Goal: Task Accomplishment & Management: Complete application form

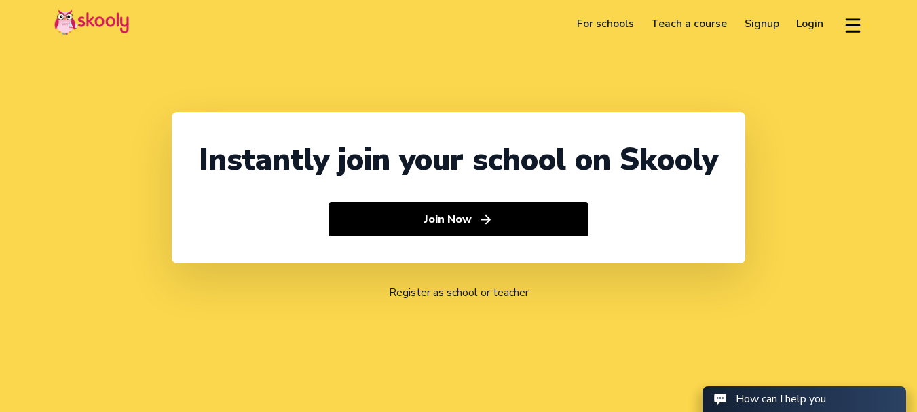
select select "91"
select select "India"
select select "[GEOGRAPHIC_DATA]/[GEOGRAPHIC_DATA]"
click at [770, 20] on link "Signup" at bounding box center [762, 24] width 52 height 22
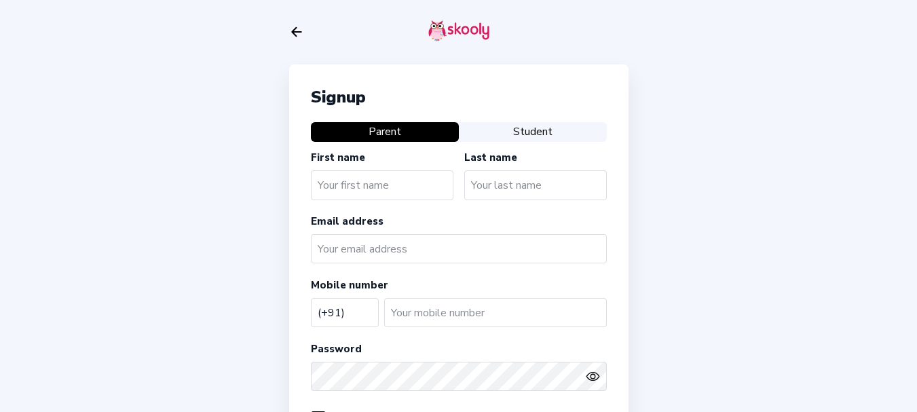
select select "IN"
click at [301, 26] on icon "Arrow Back" at bounding box center [296, 31] width 15 height 15
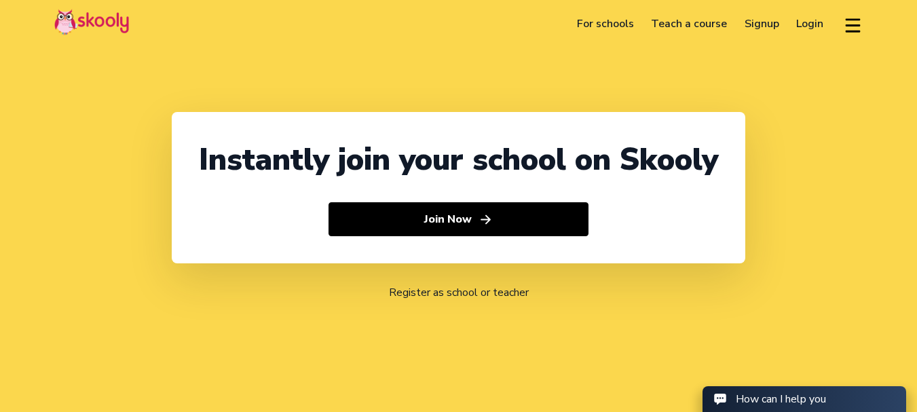
select select "91"
select select "[GEOGRAPHIC_DATA]"
select select "[GEOGRAPHIC_DATA]/[GEOGRAPHIC_DATA]"
click at [768, 20] on link "Signup" at bounding box center [762, 24] width 52 height 22
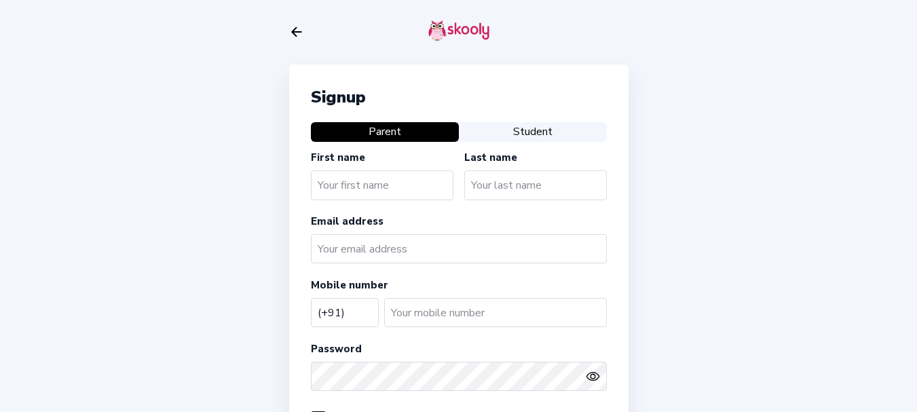
select select "IN"
click at [292, 29] on icon "Arrow Back" at bounding box center [296, 31] width 15 height 15
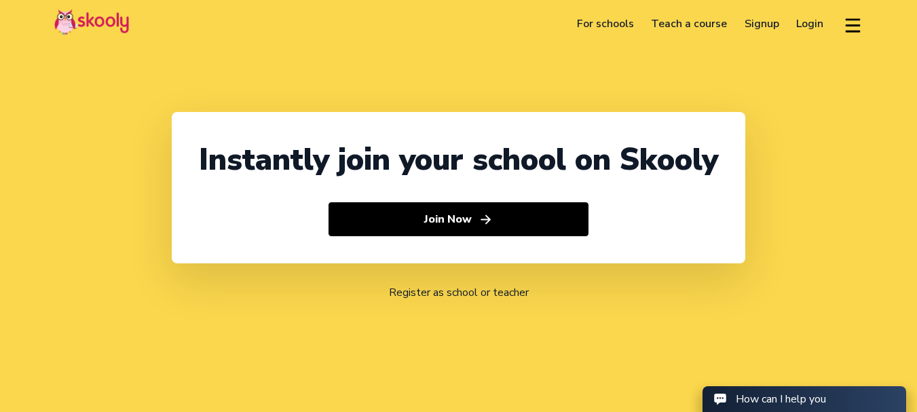
select select "91"
select select "[GEOGRAPHIC_DATA]"
select select "[GEOGRAPHIC_DATA]/[GEOGRAPHIC_DATA]"
click at [804, 26] on link "Login" at bounding box center [810, 24] width 45 height 22
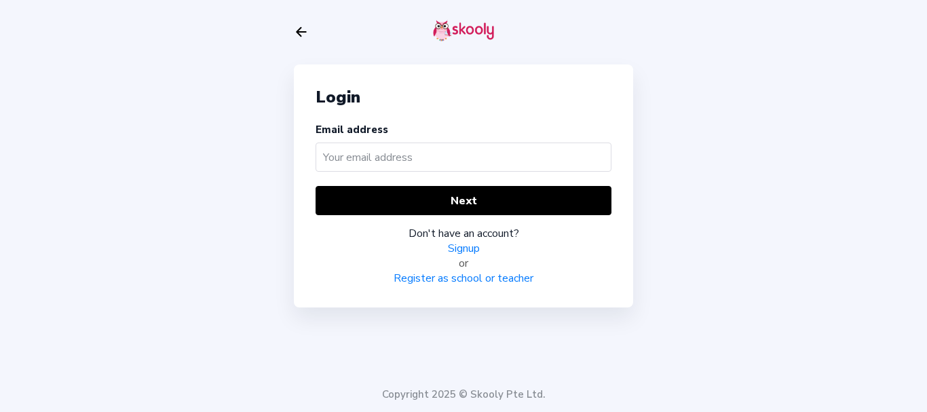
click at [464, 276] on link "Register as school or teacher" at bounding box center [464, 278] width 140 height 15
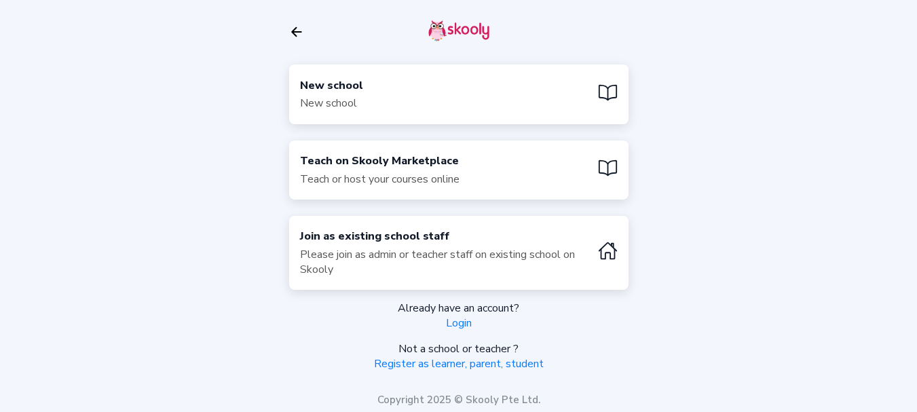
click at [393, 89] on div "New school New school" at bounding box center [458, 93] width 339 height 59
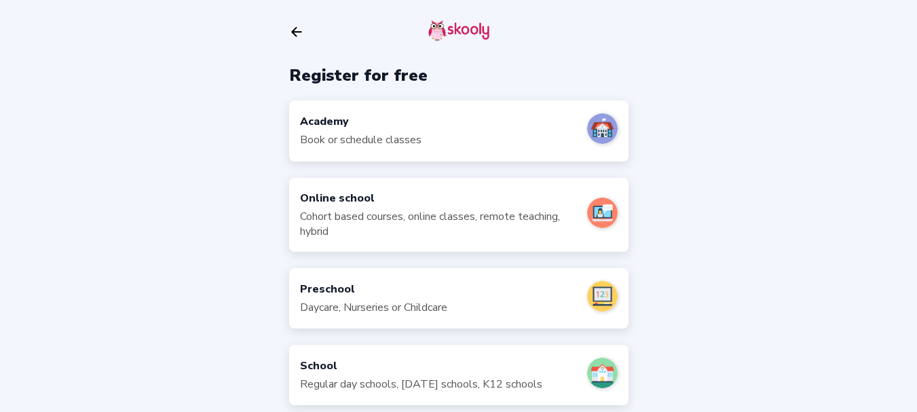
click at [388, 126] on div "Academy" at bounding box center [360, 121] width 121 height 15
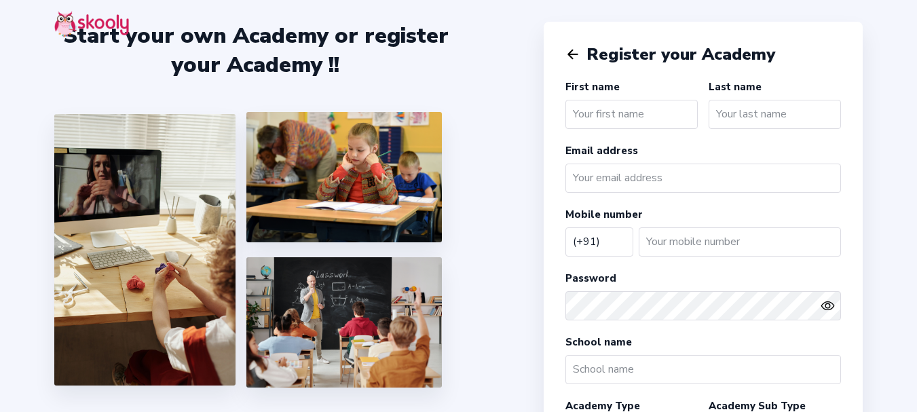
select select "IN"
click at [627, 109] on input "text" at bounding box center [631, 114] width 132 height 29
type input "Academy"
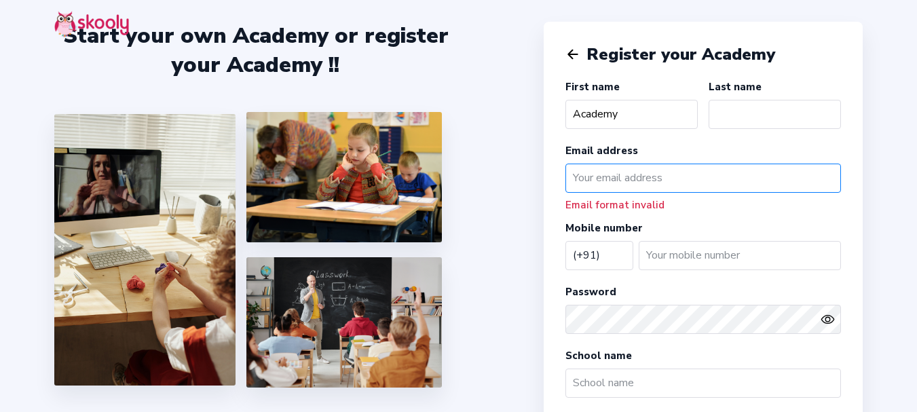
click at [631, 181] on input "email" at bounding box center [703, 178] width 276 height 29
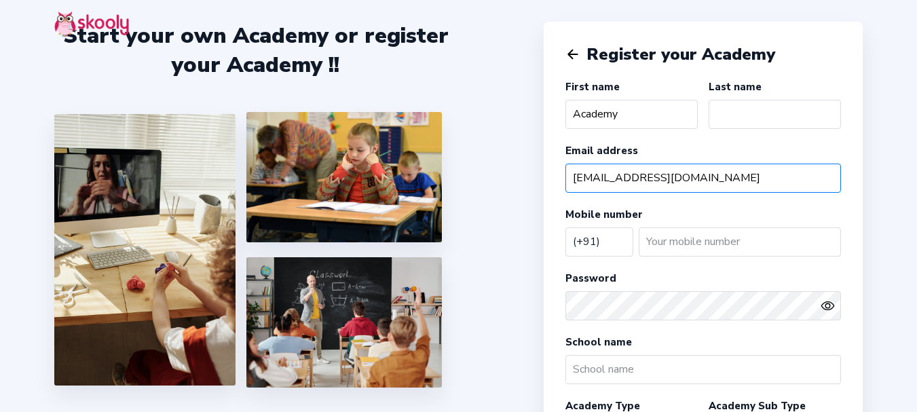
type input "[EMAIL_ADDRESS][DOMAIN_NAME]"
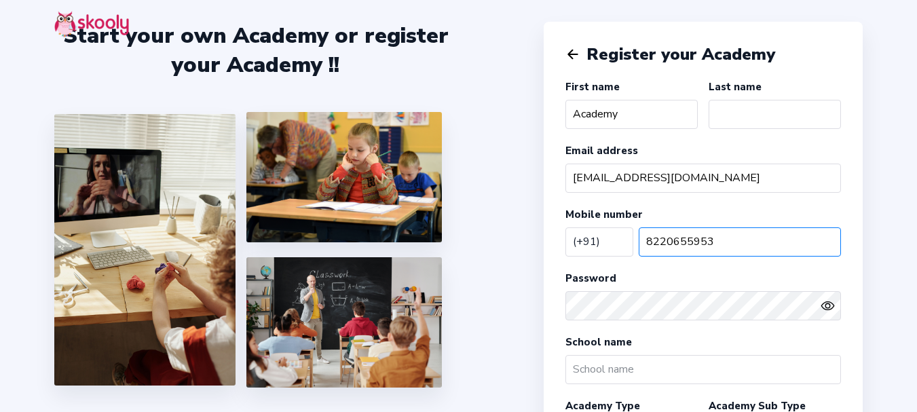
type input "8220655953"
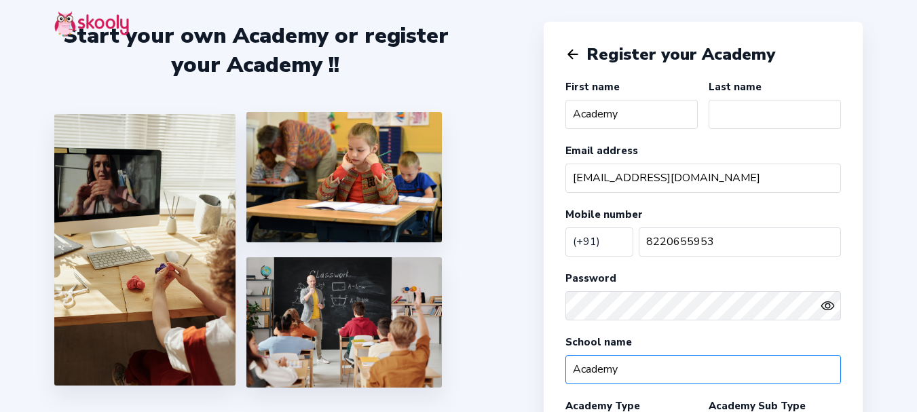
type input "Academy"
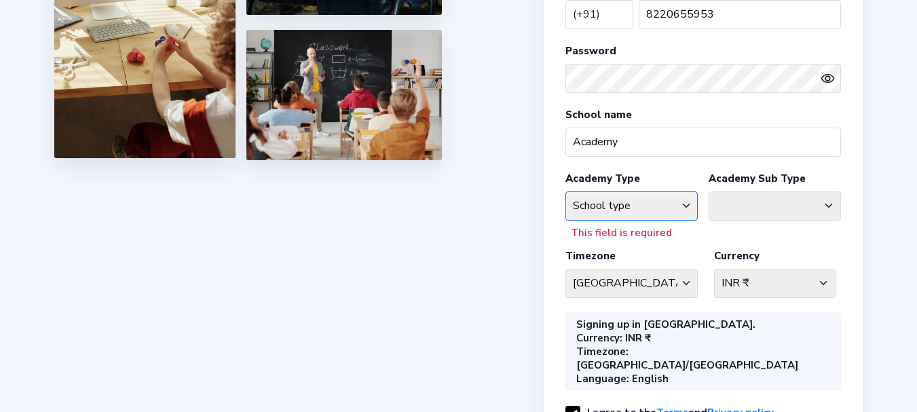
select select "GA"
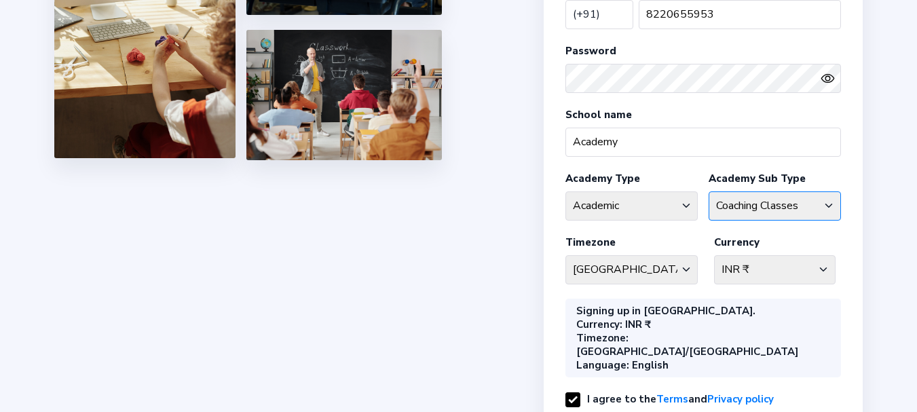
select select "EN"
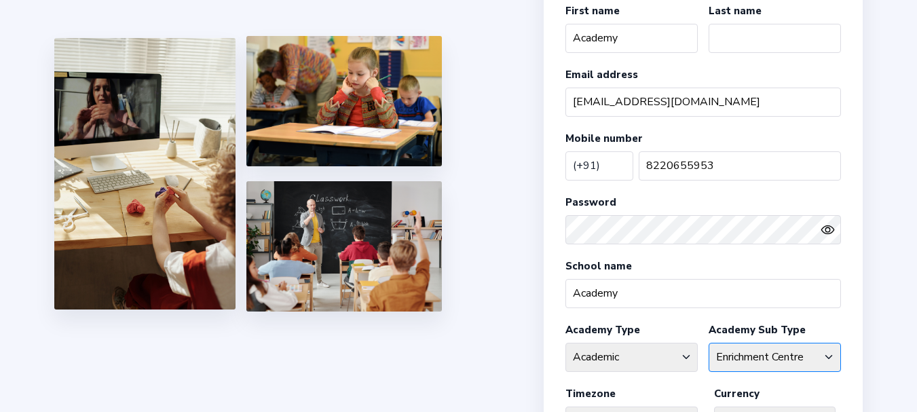
scroll to position [0, 0]
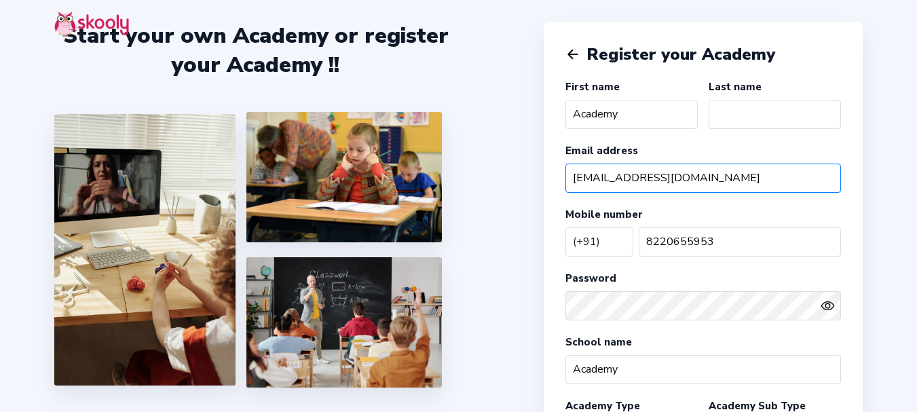
click at [672, 185] on input "[EMAIL_ADDRESS][DOMAIN_NAME]" at bounding box center [703, 178] width 276 height 29
type input "[EMAIL_ADDRESS][DOMAIN_NAME]"
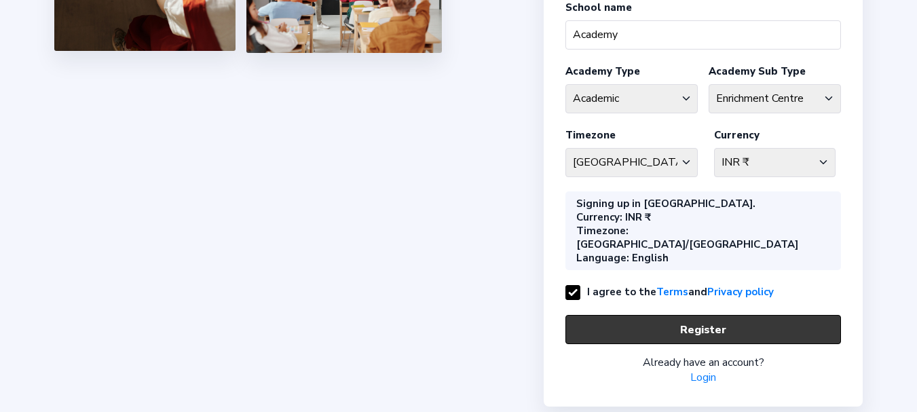
click at [686, 315] on button "Register" at bounding box center [703, 329] width 276 height 29
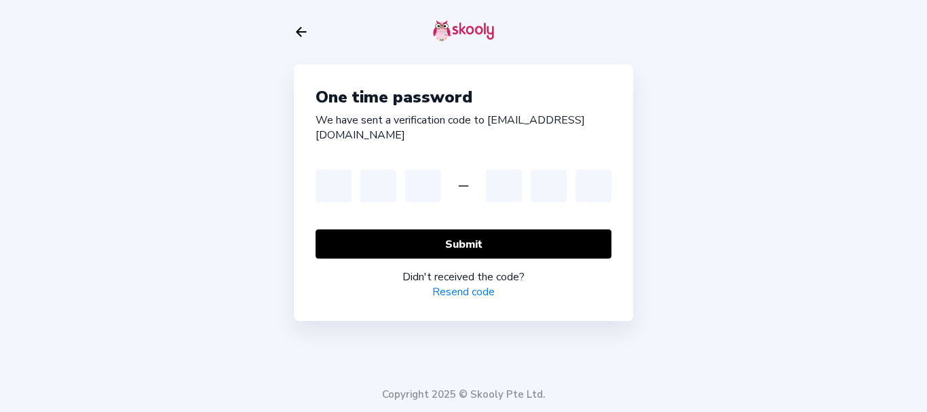
click at [844, 150] on div "One time password We have sent a verification code to [EMAIL_ADDRESS][DOMAIN_NA…" at bounding box center [463, 206] width 927 height 412
click at [455, 284] on link "Resend code" at bounding box center [463, 291] width 62 height 15
click at [879, 134] on div "One time password We have sent a verification code to [EMAIL_ADDRESS][DOMAIN_NA…" at bounding box center [463, 206] width 927 height 412
click at [450, 284] on link "Resend code" at bounding box center [463, 291] width 62 height 15
click at [457, 284] on div "Resend in 93s" at bounding box center [464, 291] width 296 height 15
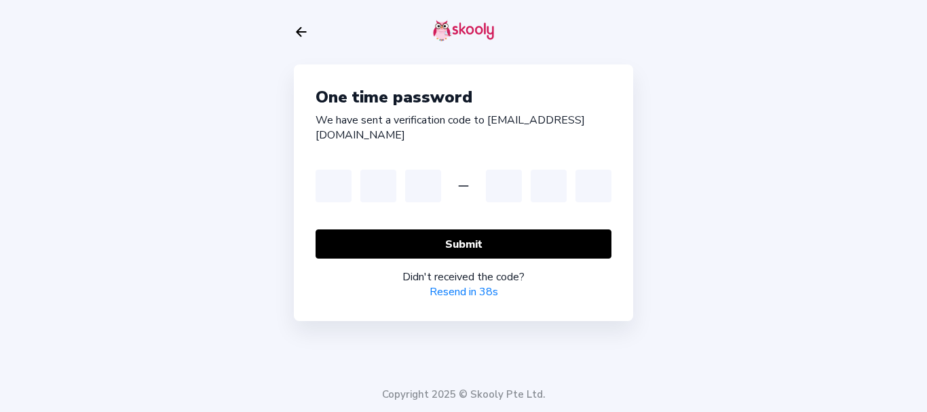
click at [855, 77] on div "One time password We have sent a verification code to [EMAIL_ADDRESS][DOMAIN_NA…" at bounding box center [463, 206] width 927 height 412
click at [775, 198] on div "One time password We have sent a verification code to [EMAIL_ADDRESS][DOMAIN_NA…" at bounding box center [463, 206] width 927 height 412
click at [456, 284] on link "Resend code" at bounding box center [463, 291] width 62 height 15
